Goal: Task Accomplishment & Management: Manage account settings

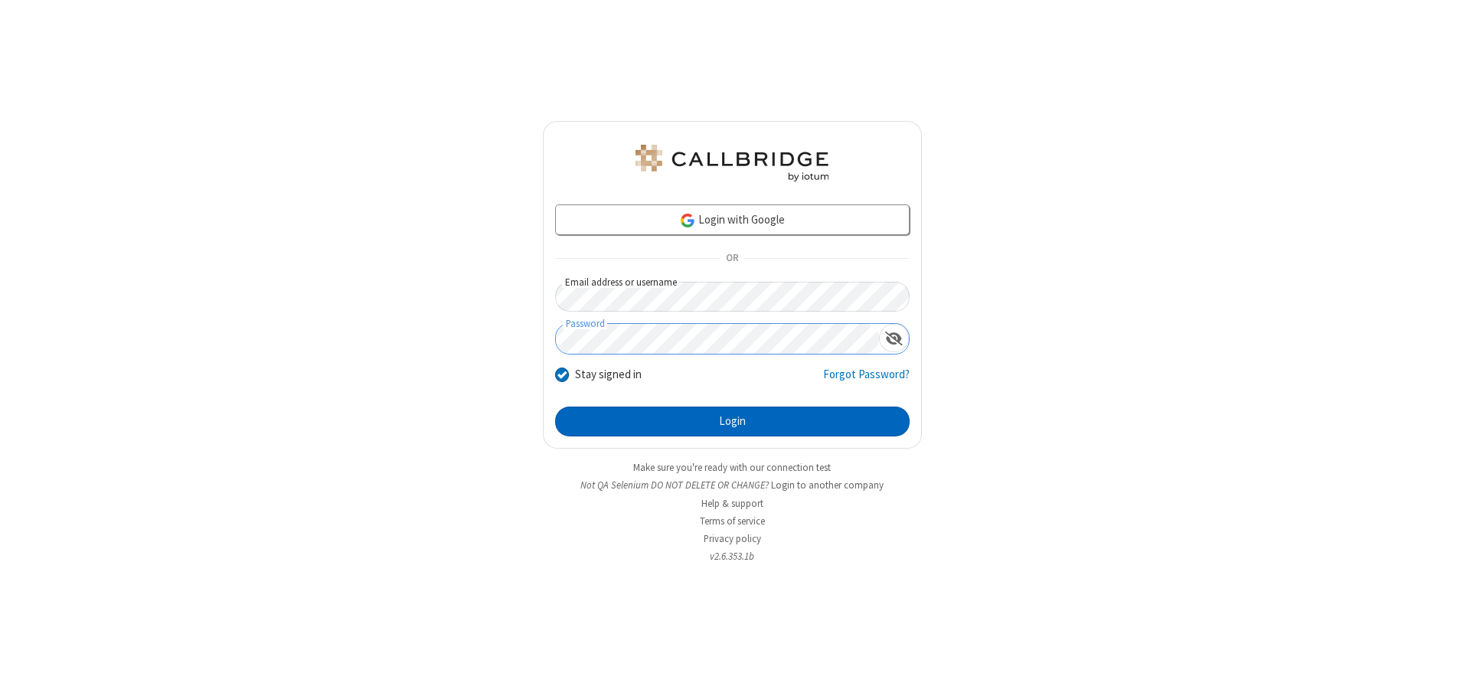
click at [732, 421] on button "Login" at bounding box center [732, 422] width 355 height 31
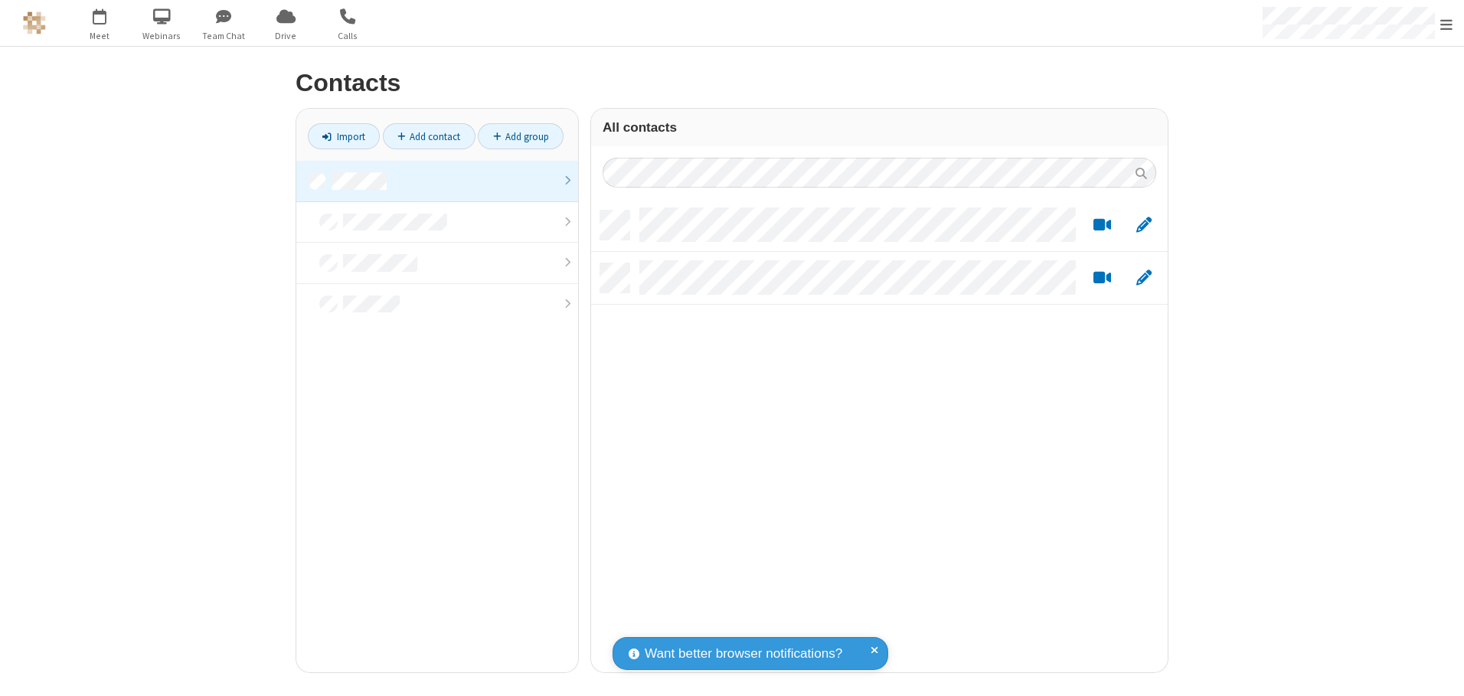
scroll to position [462, 565]
click at [437, 181] on link at bounding box center [437, 181] width 282 height 41
click at [429, 136] on link "Add contact" at bounding box center [429, 136] width 93 height 26
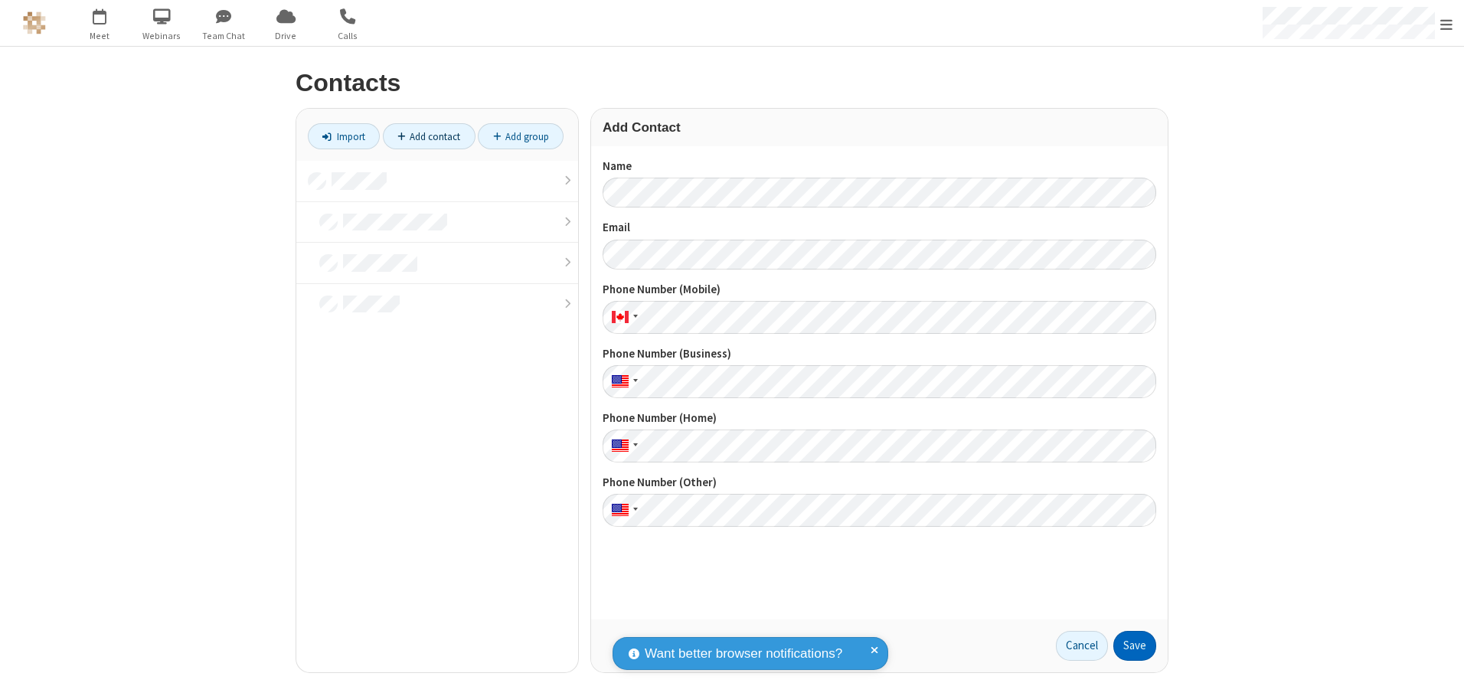
click at [1135, 645] on button "Save" at bounding box center [1134, 646] width 43 height 31
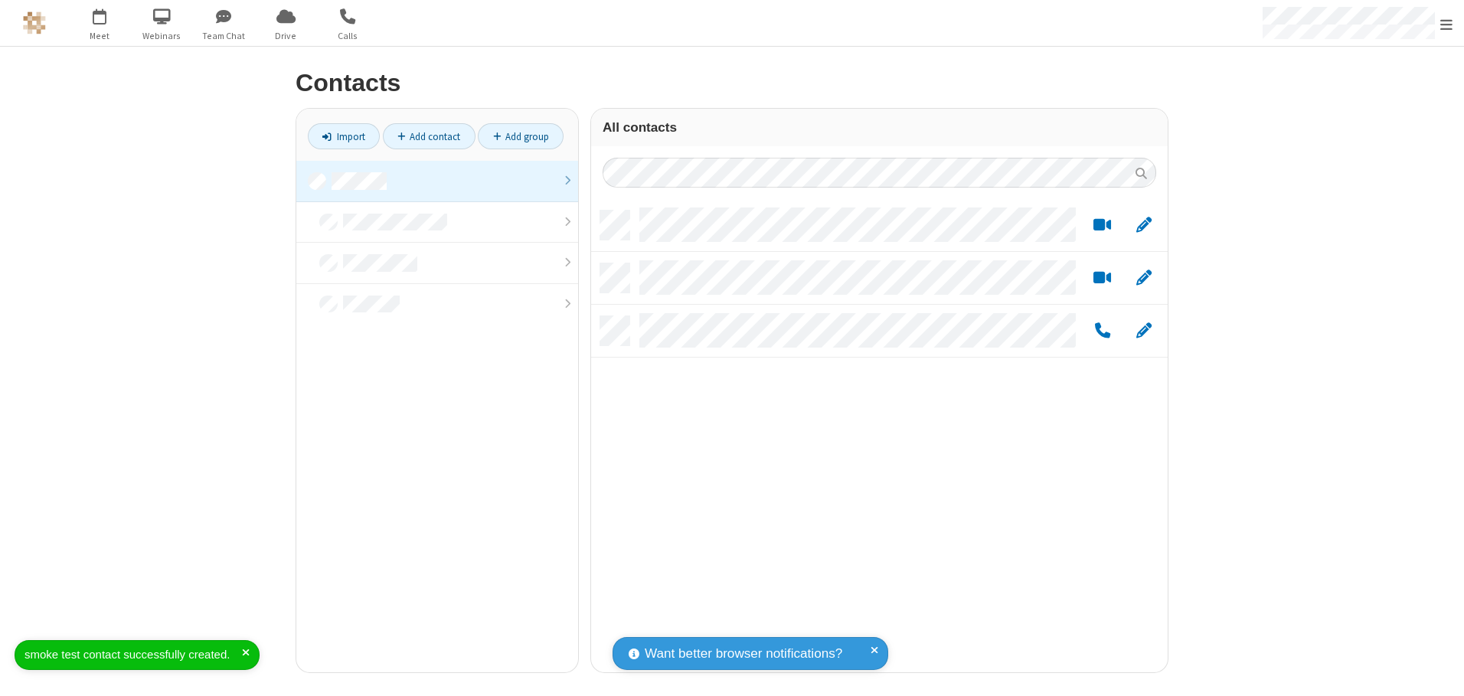
scroll to position [462, 565]
click at [429, 136] on link "Add contact" at bounding box center [429, 136] width 93 height 26
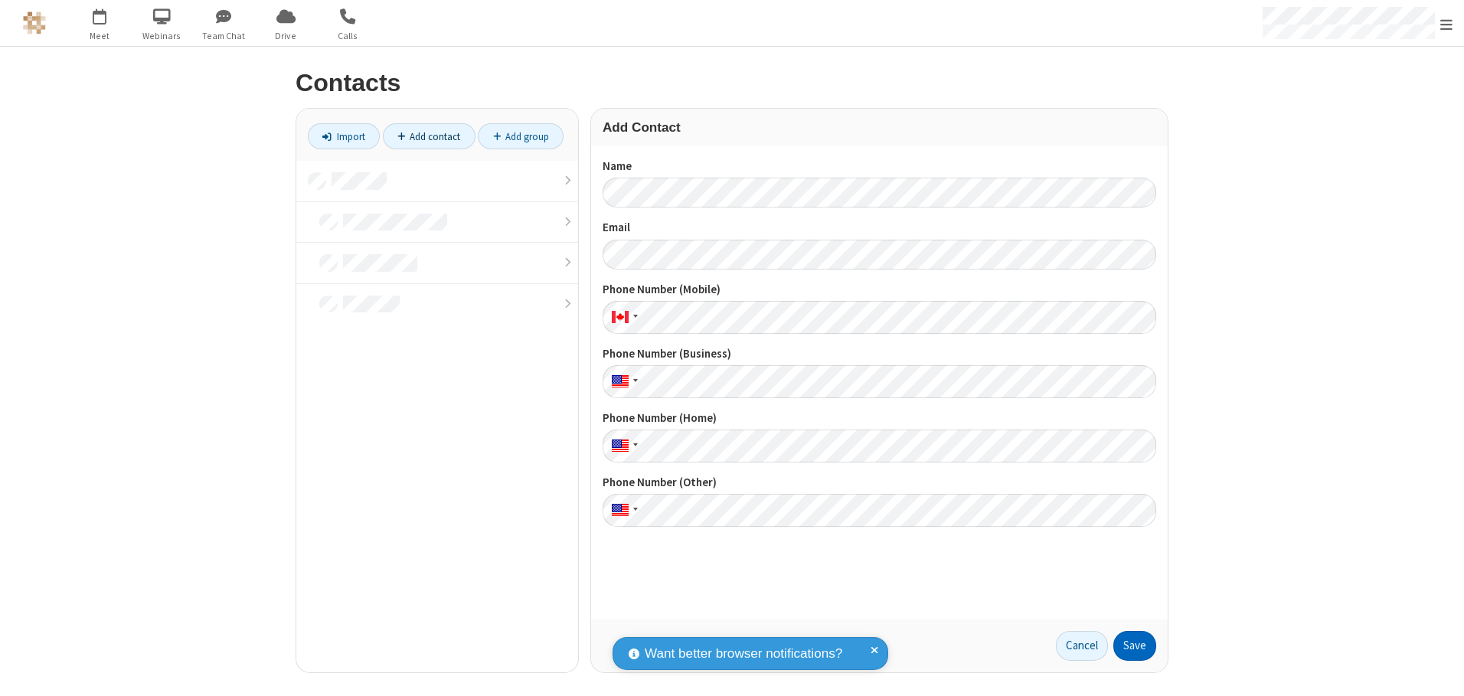
click at [1135, 645] on button "Save" at bounding box center [1134, 646] width 43 height 31
